Goal: Task Accomplishment & Management: Manage account settings

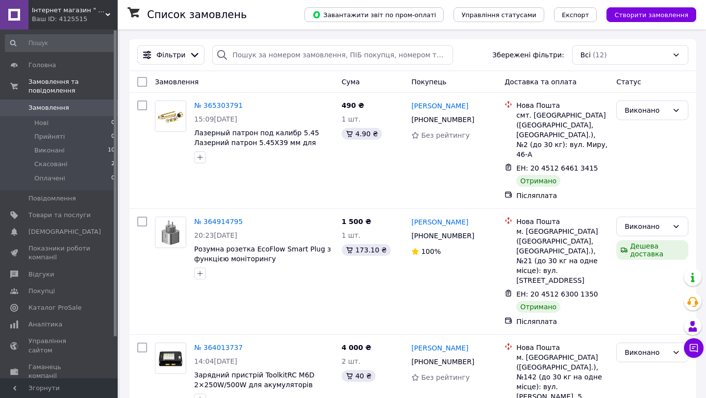
click at [76, 104] on span "Замовлення" at bounding box center [59, 107] width 62 height 9
